Goal: Task Accomplishment & Management: Manage account settings

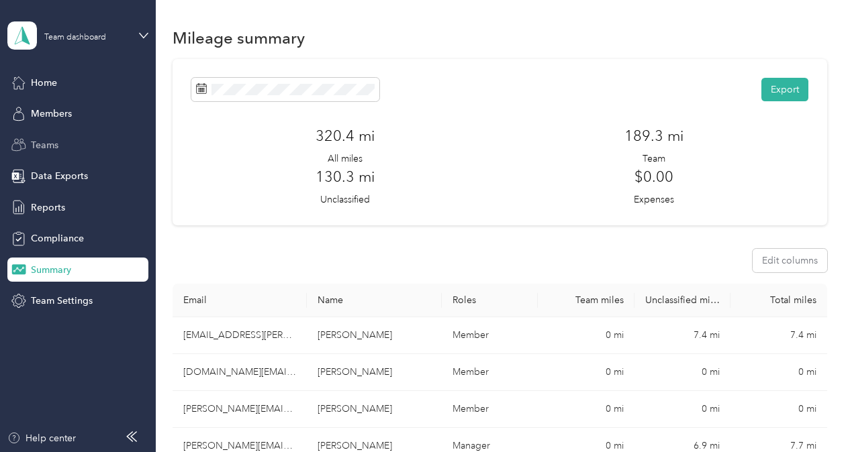
click at [46, 145] on span "Teams" at bounding box center [45, 145] width 28 height 14
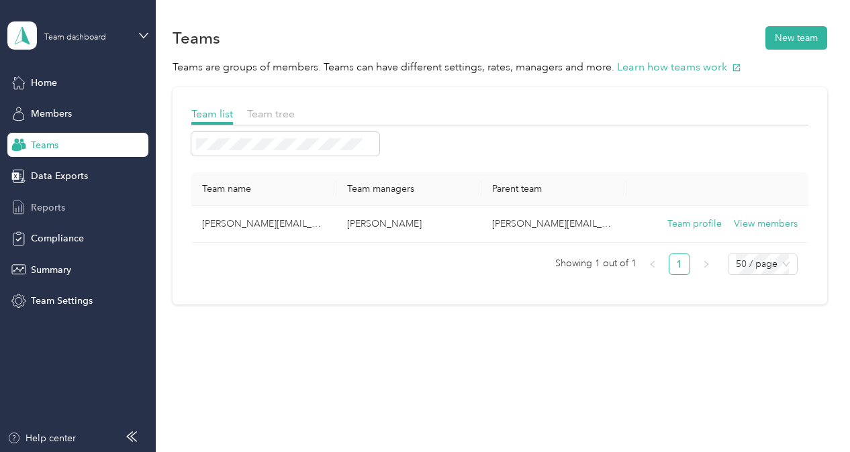
click at [54, 203] on span "Reports" at bounding box center [48, 208] width 34 height 14
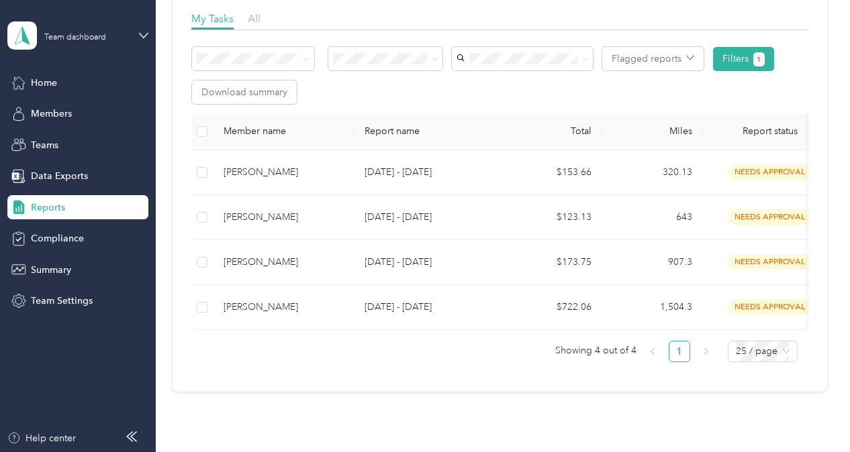
scroll to position [199, 0]
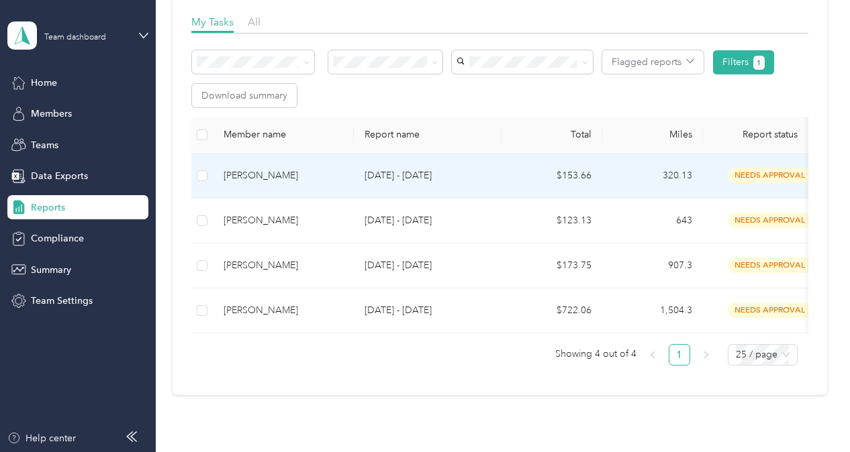
click at [737, 171] on span "needs approval" at bounding box center [770, 175] width 85 height 15
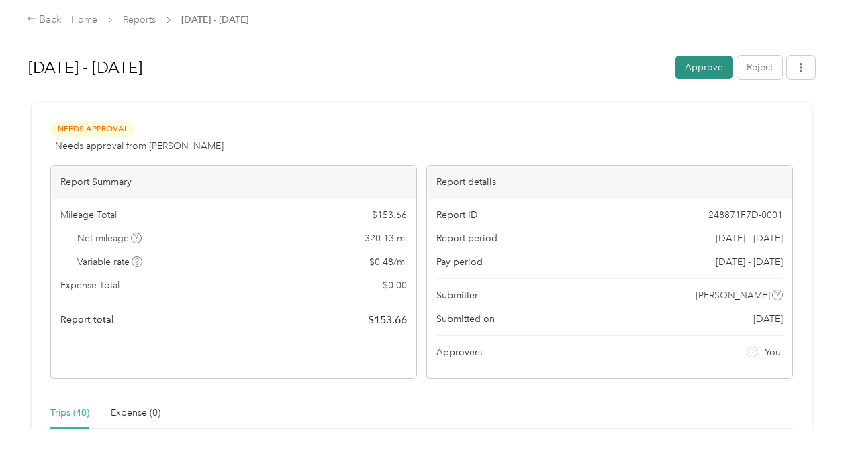
click at [698, 73] on button "Approve" at bounding box center [703, 67] width 57 height 23
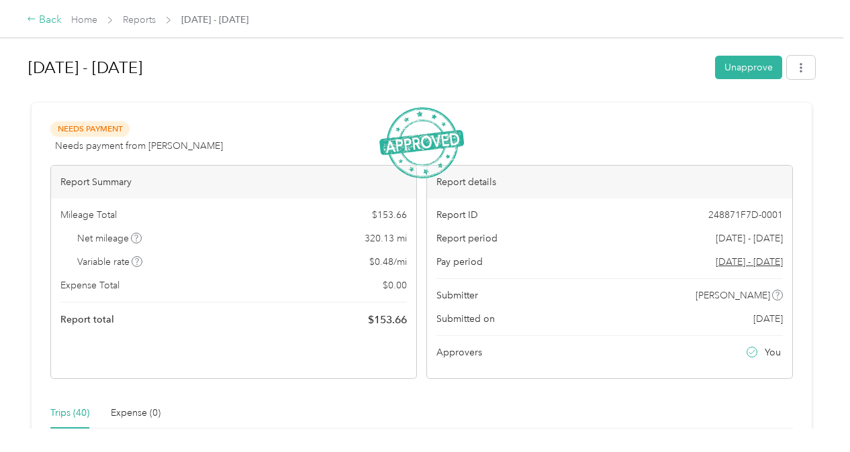
click at [31, 17] on icon at bounding box center [31, 18] width 9 height 9
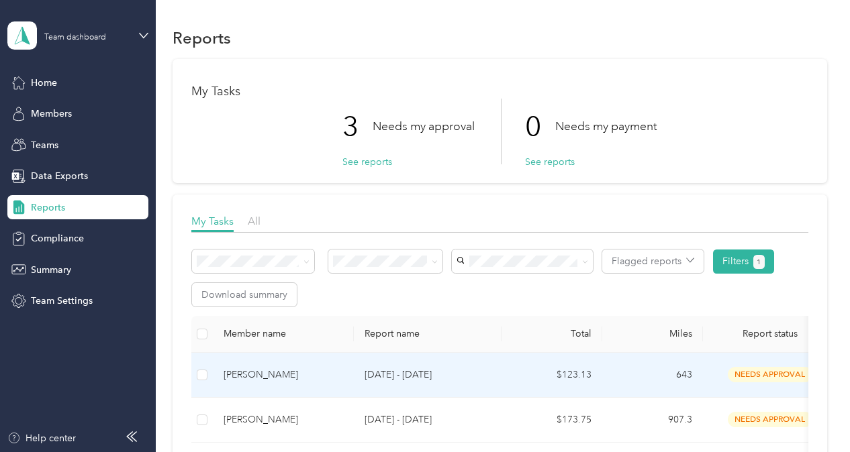
click at [752, 374] on span "needs approval" at bounding box center [770, 374] width 85 height 15
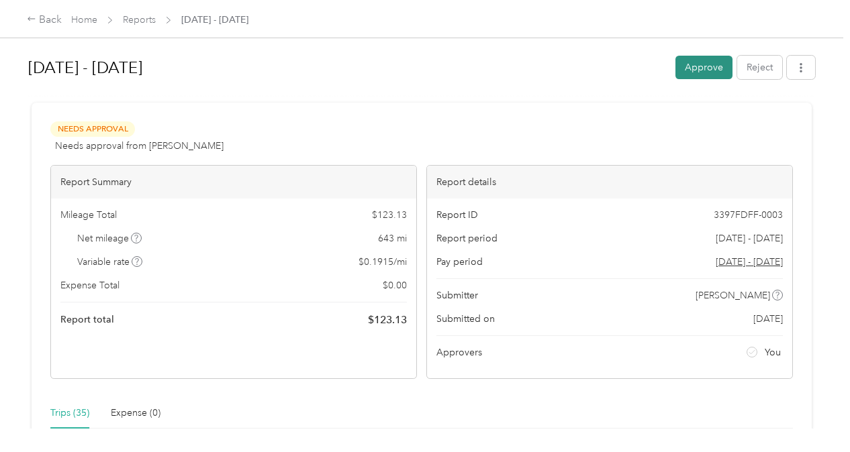
click at [675, 63] on button "Approve" at bounding box center [703, 67] width 57 height 23
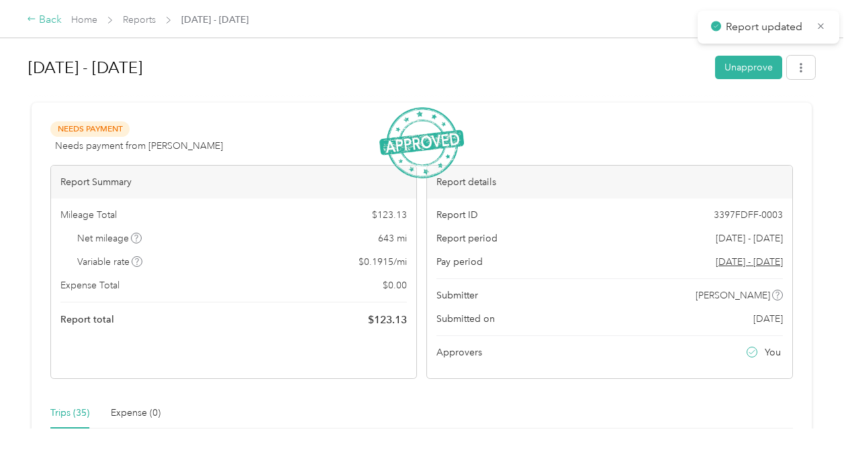
click at [38, 24] on div "Back" at bounding box center [44, 20] width 35 height 16
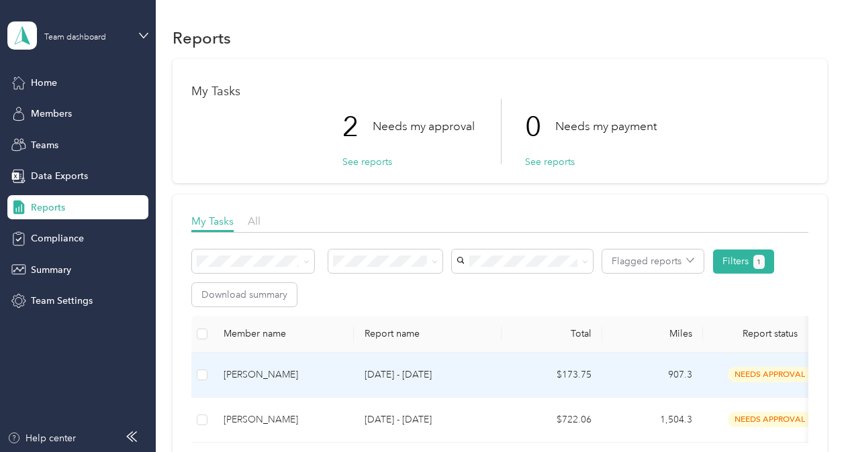
click at [746, 375] on span "needs approval" at bounding box center [770, 374] width 85 height 15
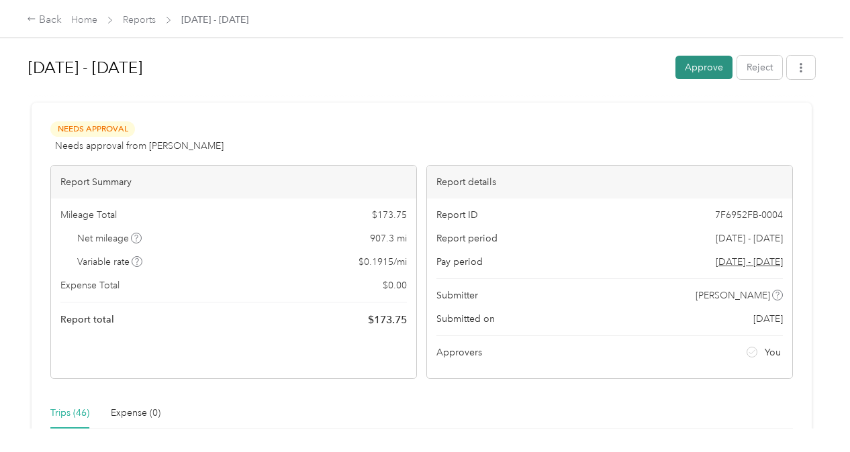
click at [699, 70] on button "Approve" at bounding box center [703, 67] width 57 height 23
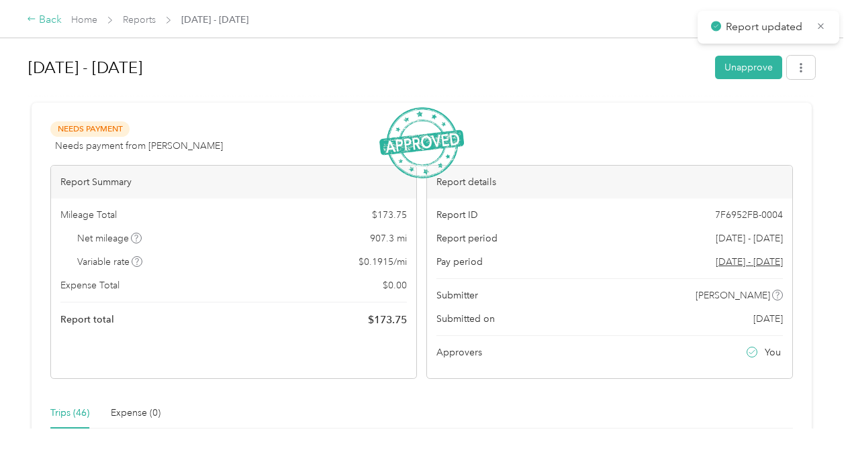
click at [43, 20] on div "Back" at bounding box center [44, 20] width 35 height 16
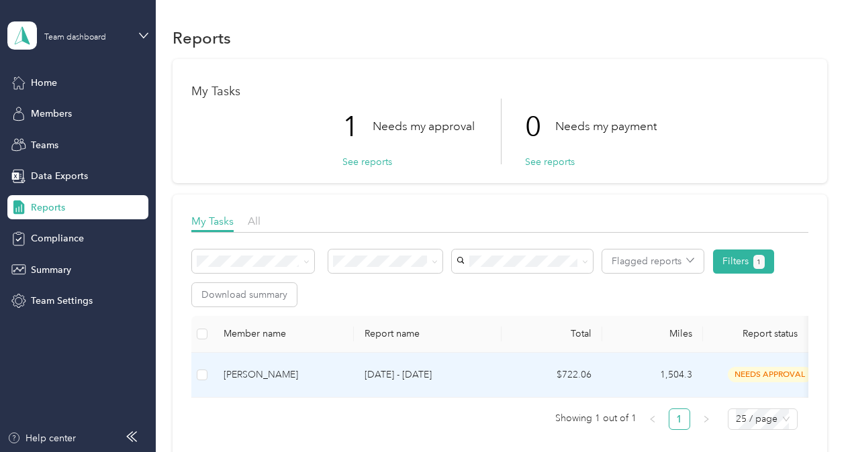
click at [747, 368] on span "needs approval" at bounding box center [770, 374] width 85 height 15
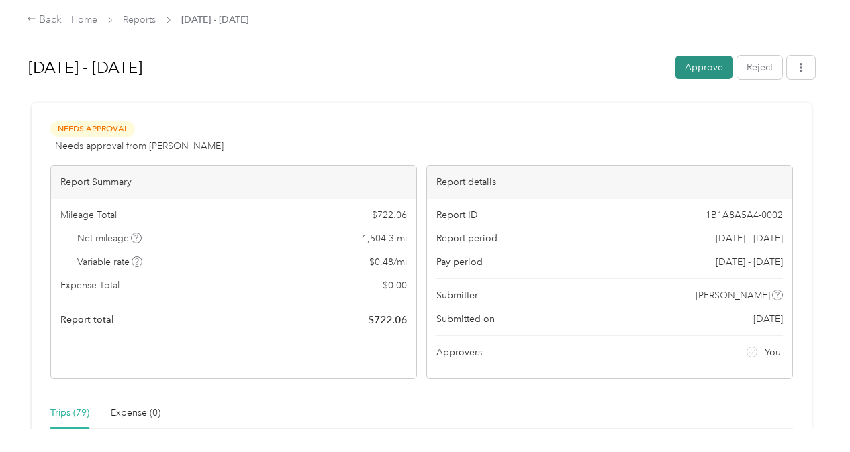
click at [690, 72] on button "Approve" at bounding box center [703, 67] width 57 height 23
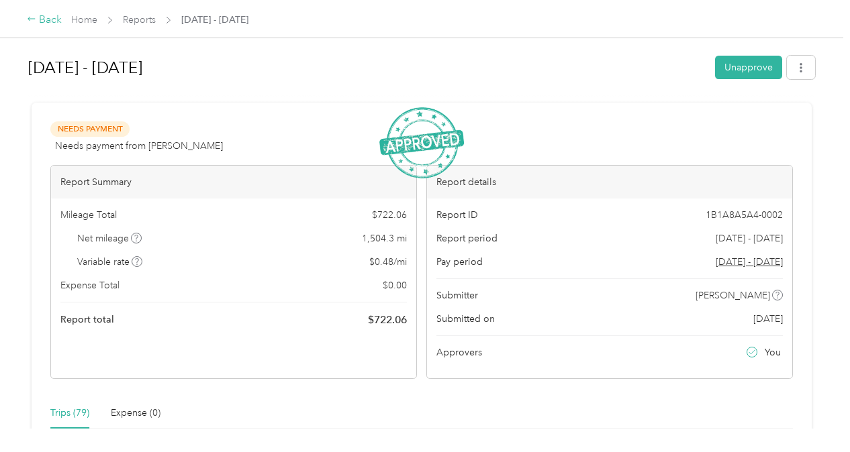
click at [36, 19] on icon at bounding box center [31, 18] width 9 height 9
